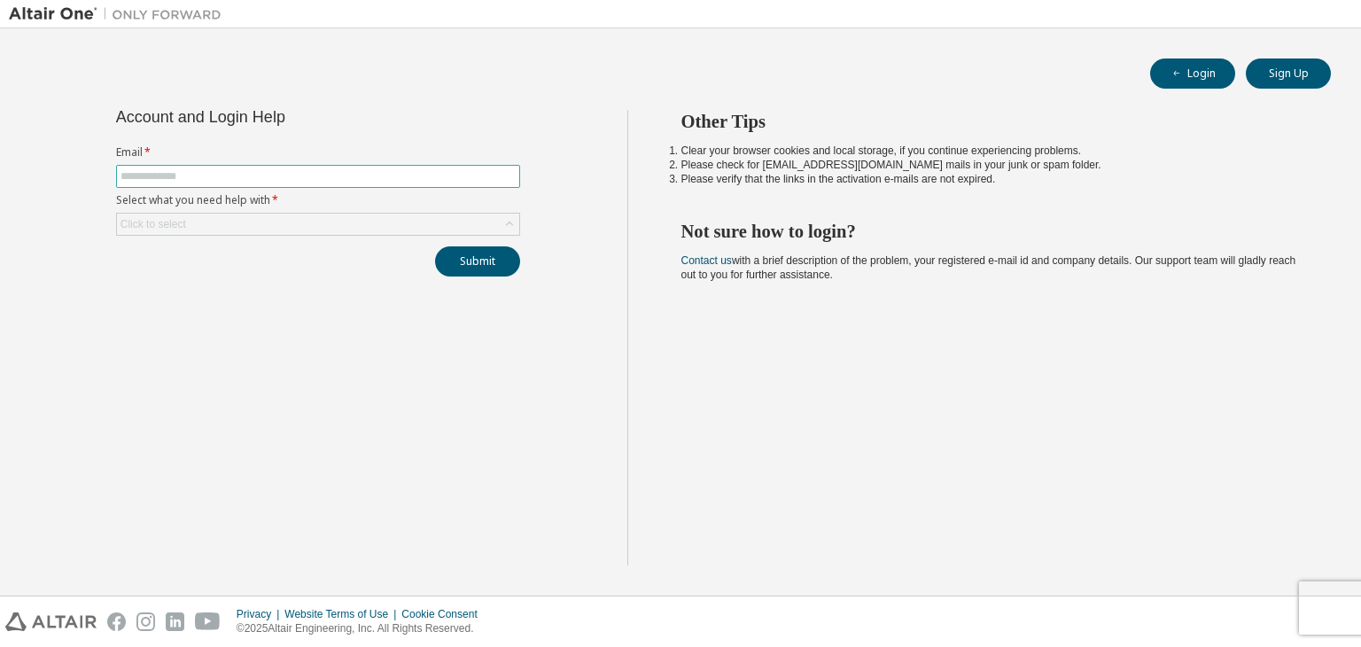
click at [277, 174] on input "text" at bounding box center [318, 176] width 395 height 14
type input "**********"
click at [165, 221] on div "Click to select" at bounding box center [154, 224] width 66 height 14
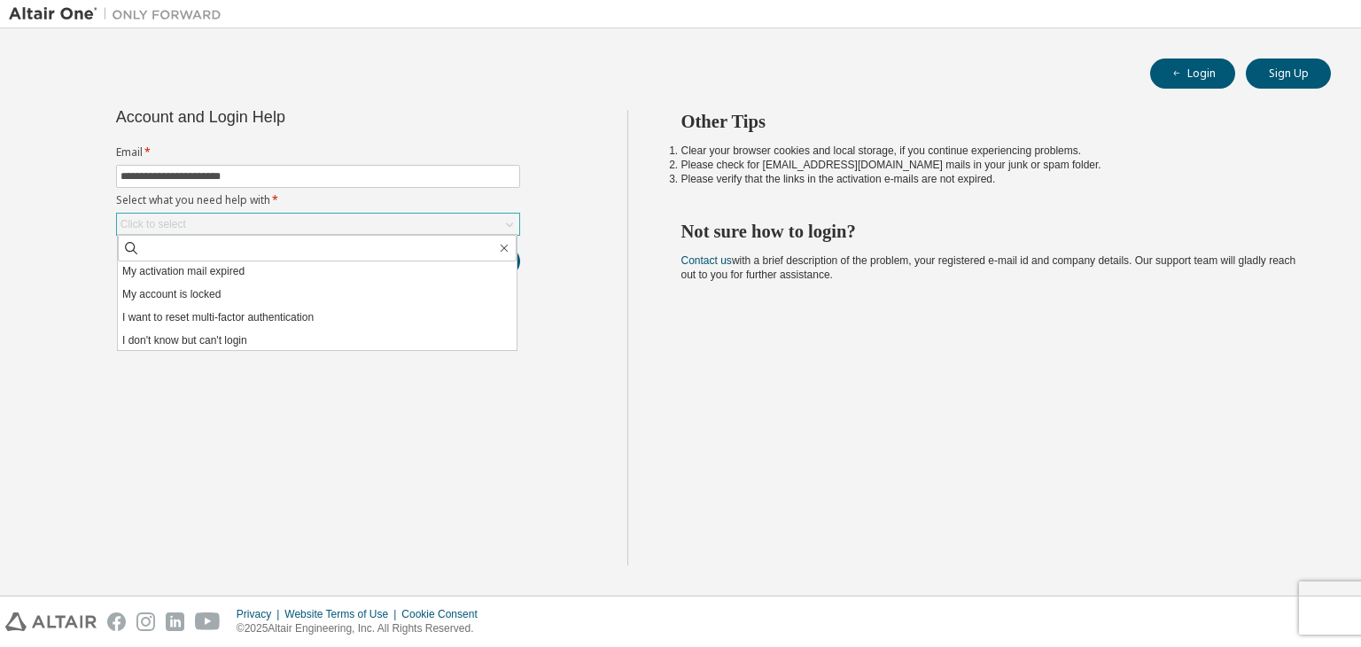
scroll to position [50, 0]
click at [221, 336] on li "I don't know but can't login" at bounding box center [317, 338] width 399 height 23
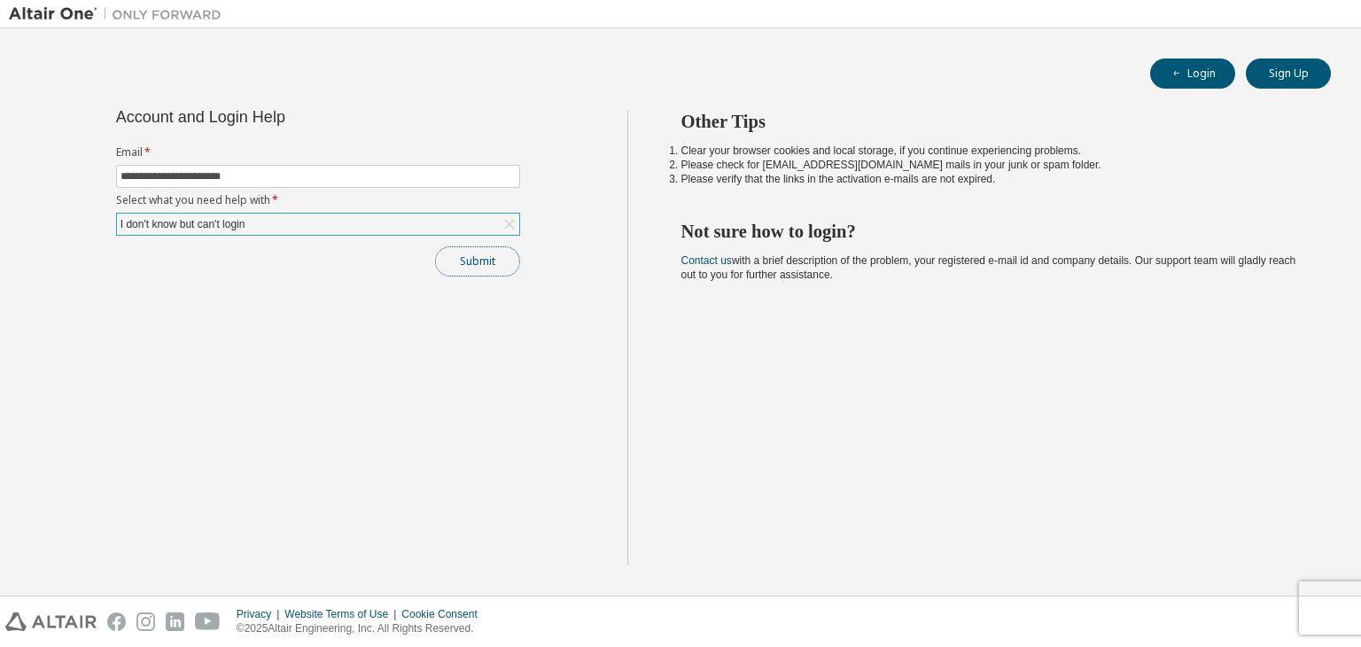
click at [471, 264] on button "Submit" at bounding box center [477, 261] width 85 height 30
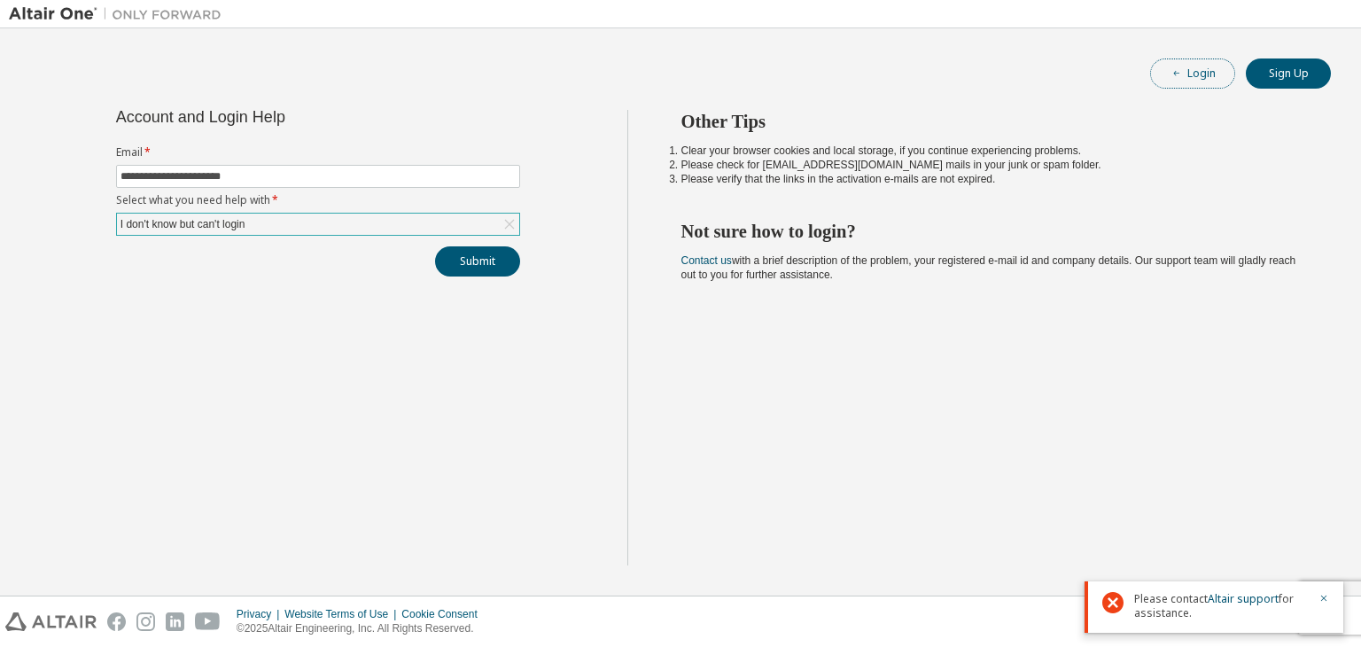
click at [1179, 66] on span "button" at bounding box center [1177, 73] width 14 height 14
